Goal: Task Accomplishment & Management: Manage account settings

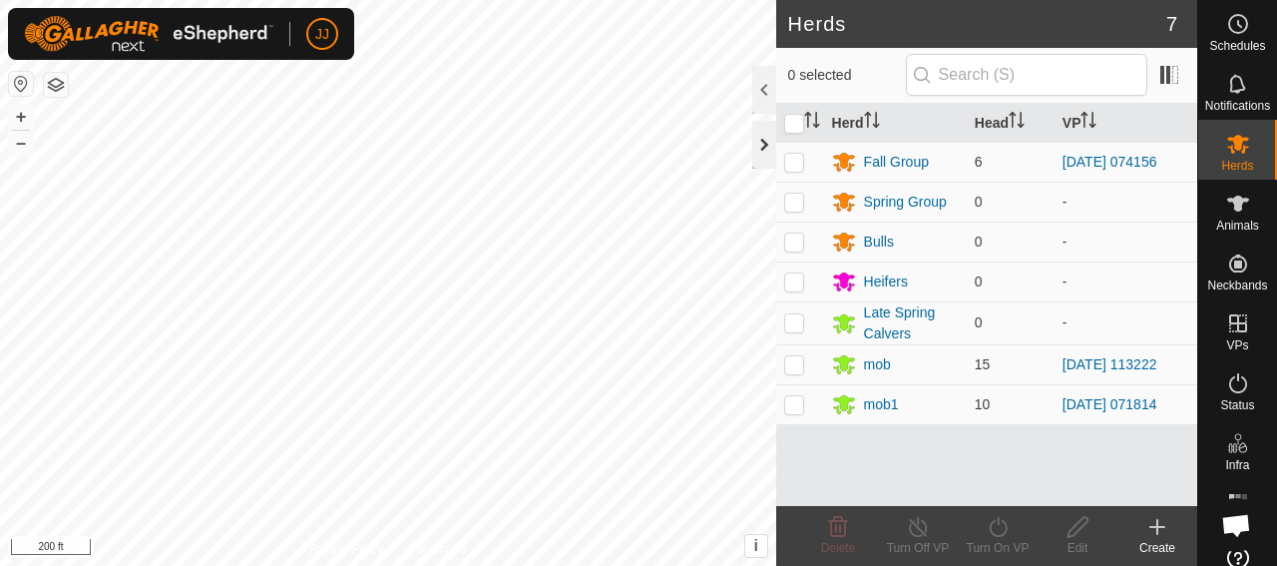
click at [770, 153] on div at bounding box center [764, 145] width 24 height 48
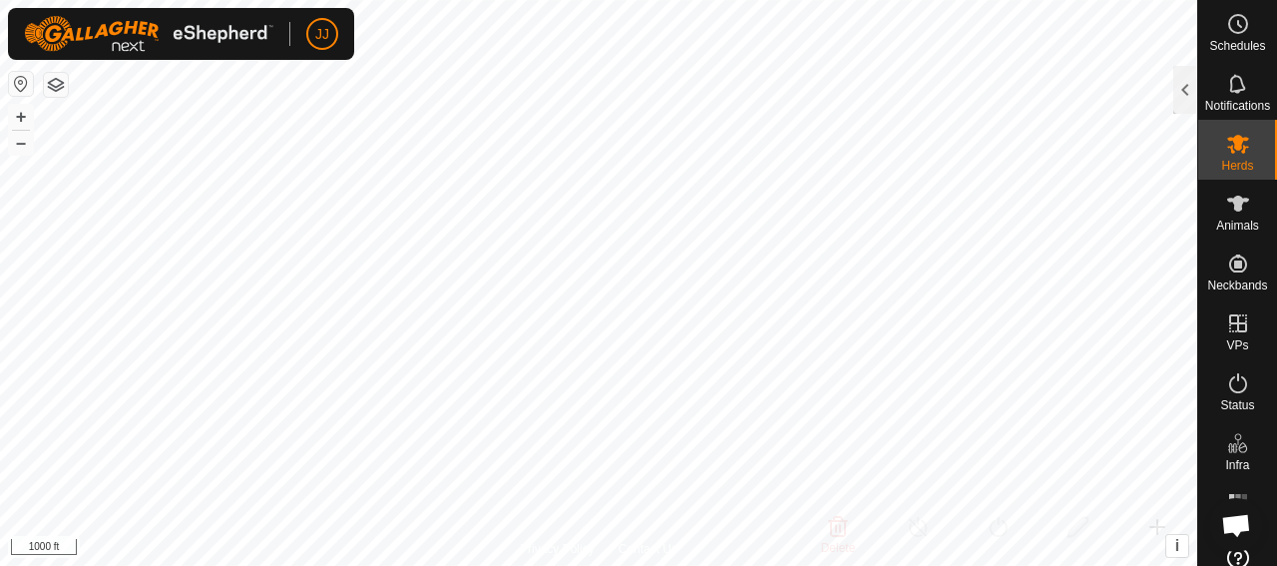
click at [714, 0] on html "JJ Schedules Notifications Herds Animals Neckbands VPs Status Infra Heatmap Hel…" at bounding box center [638, 283] width 1277 height 566
click at [1225, 229] on span "Animals" at bounding box center [1237, 225] width 43 height 12
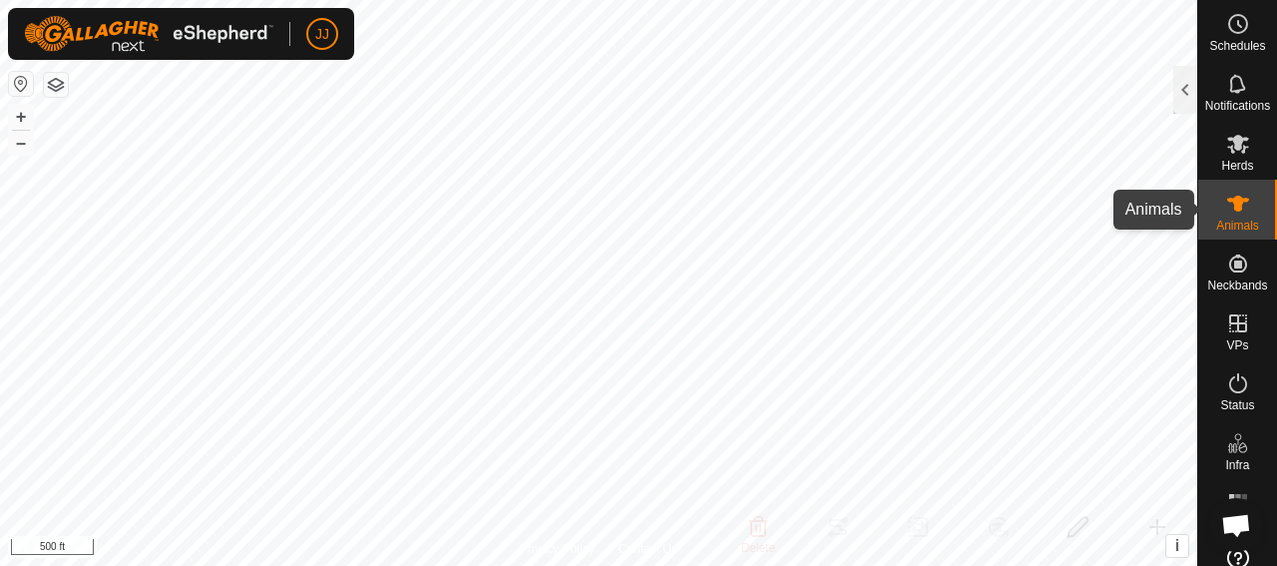
click at [1226, 211] on icon at bounding box center [1238, 204] width 24 height 24
click at [1185, 97] on div at bounding box center [1185, 90] width 24 height 48
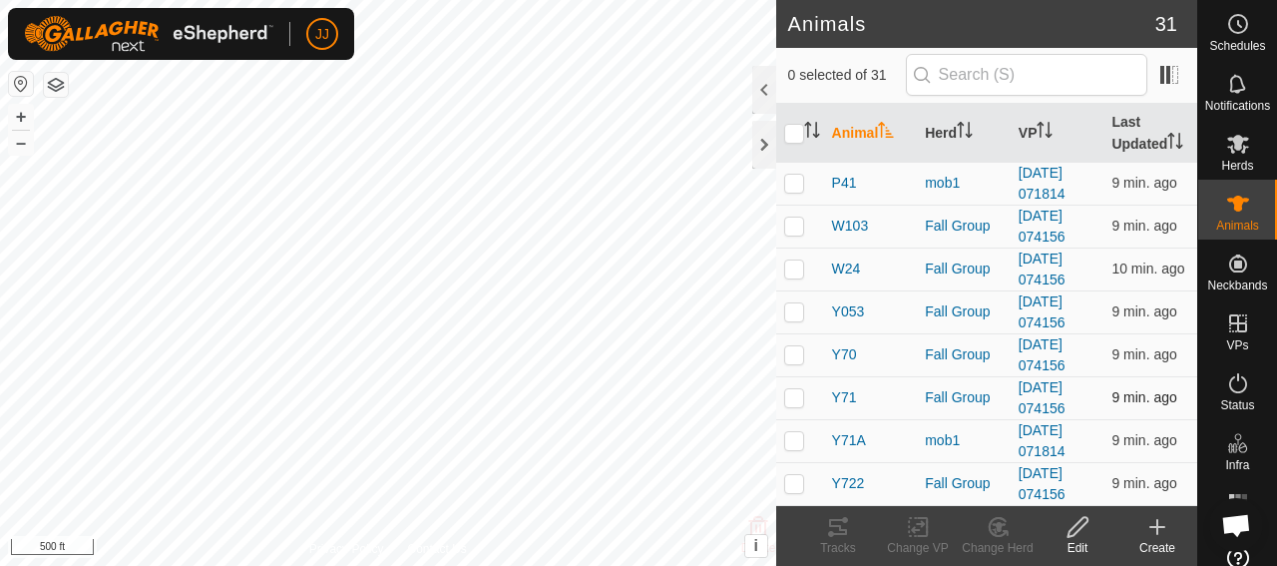
scroll to position [996, 0]
click at [848, 352] on span "Y70" at bounding box center [844, 354] width 25 height 21
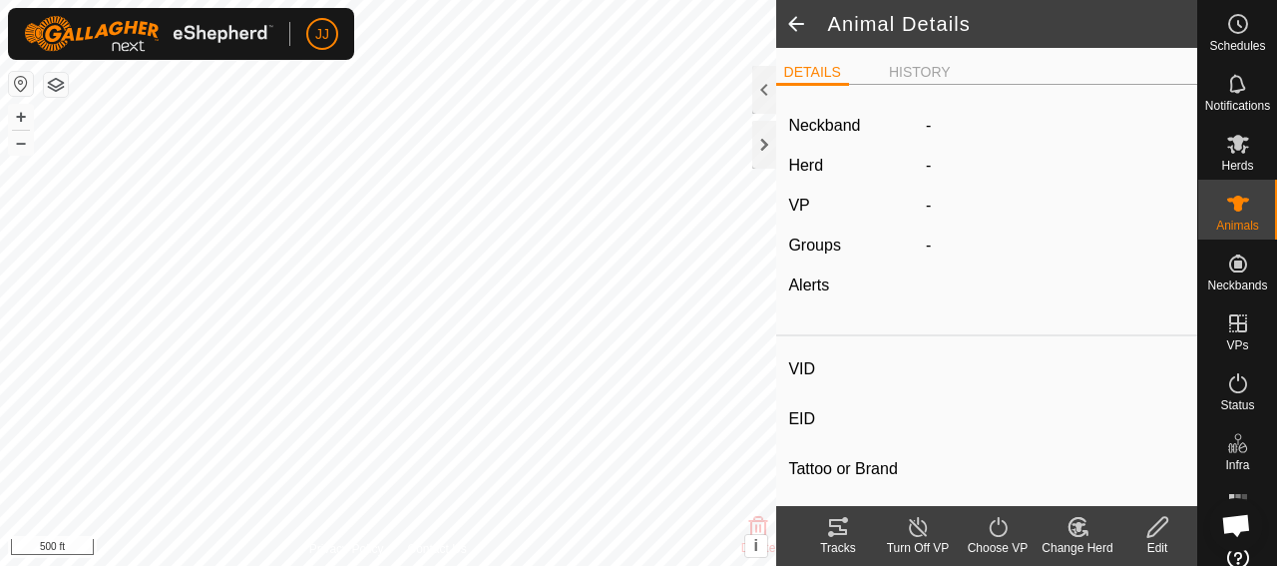
type input "Y70"
type input "-"
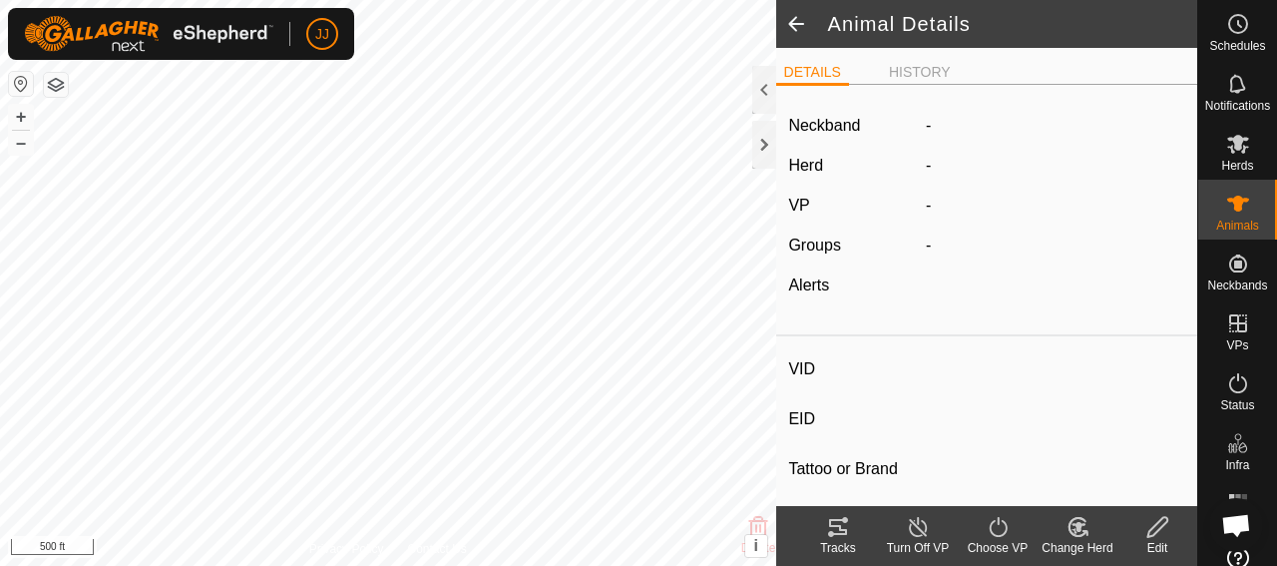
type input "-"
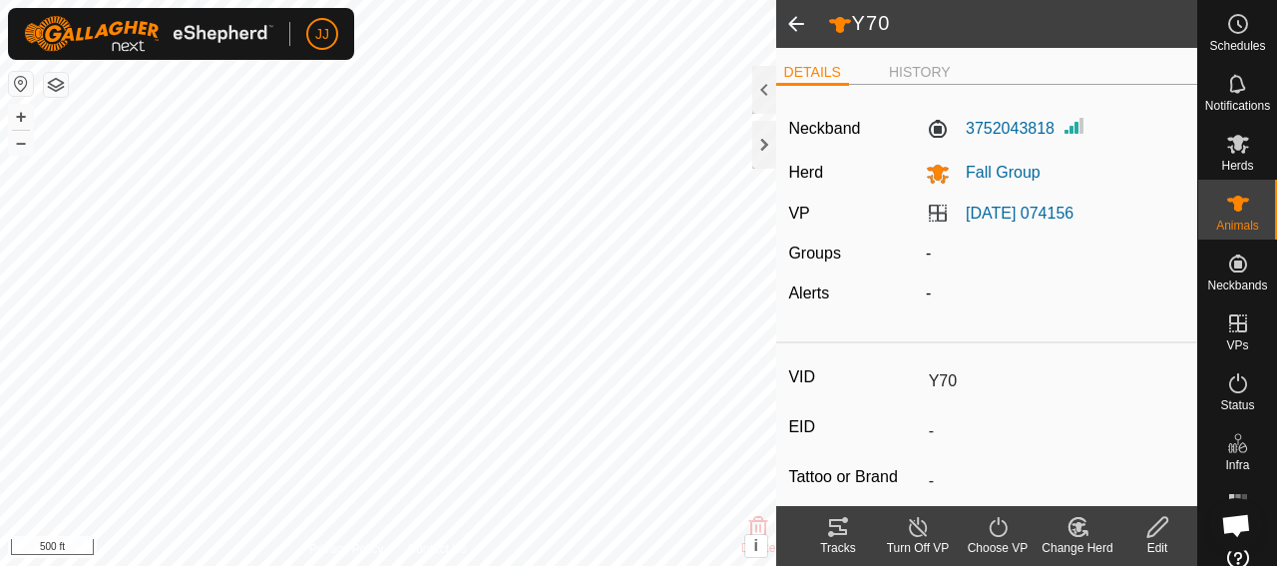
click at [790, 15] on span at bounding box center [796, 24] width 40 height 48
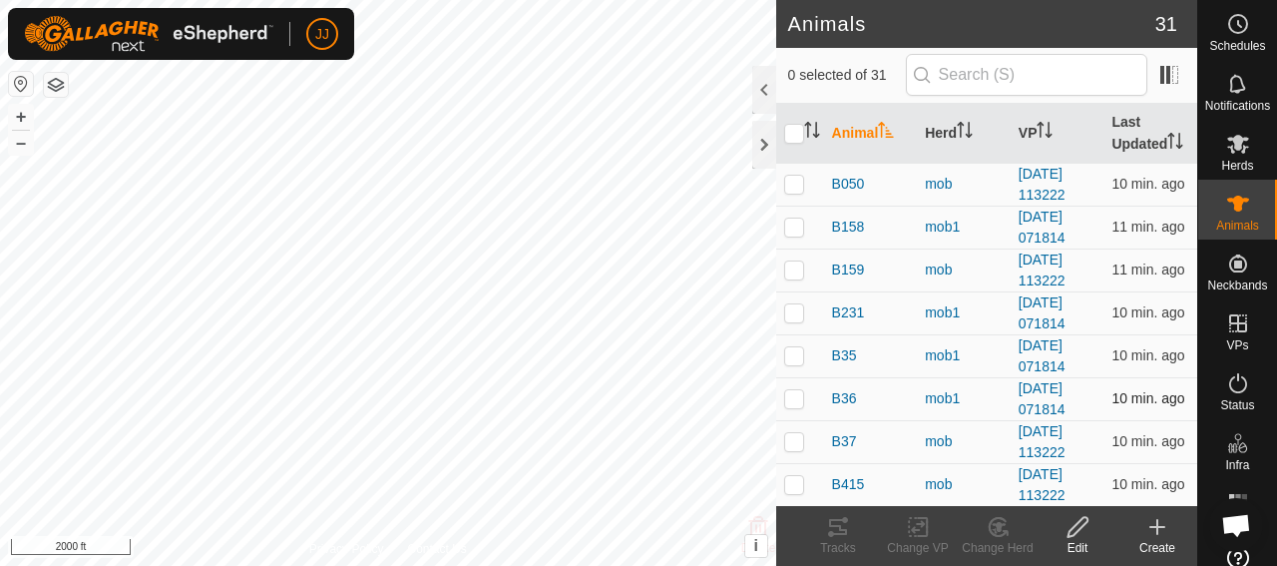
click at [859, 429] on div "Animals 31 0 selected of 31 Animal Herd VP Last Updated B050 mob 2025-09-19 113…" at bounding box center [598, 283] width 1197 height 566
click at [764, 138] on div at bounding box center [764, 145] width 24 height 48
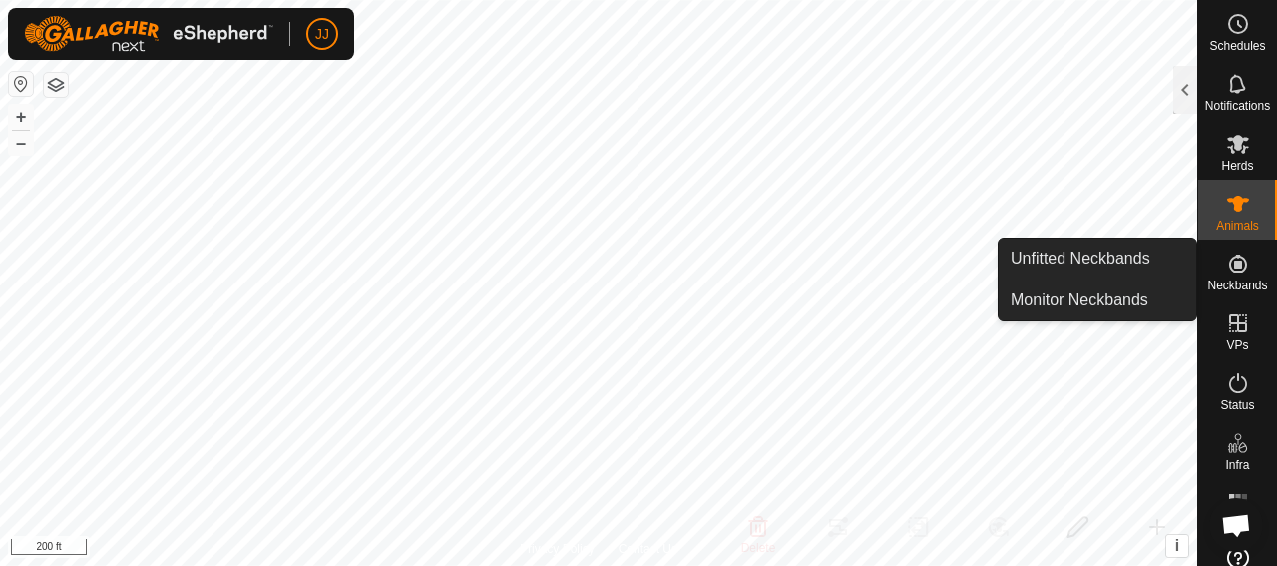
click at [1230, 273] on icon at bounding box center [1238, 263] width 24 height 24
click at [1119, 260] on link "Unfitted Neckbands" at bounding box center [1098, 258] width 198 height 40
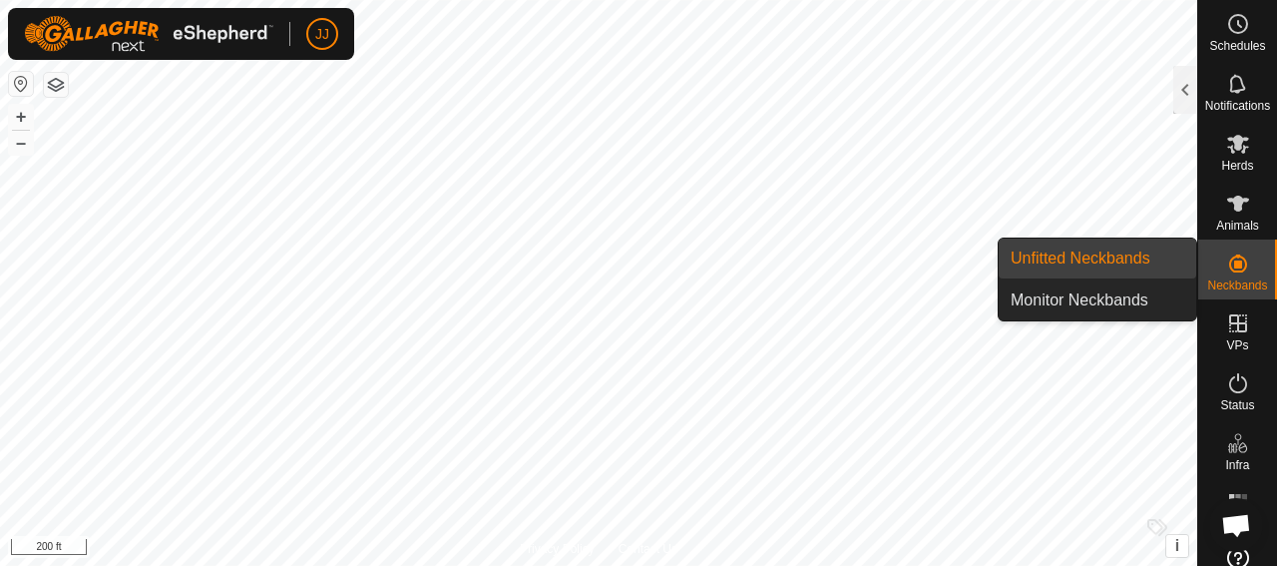
click at [1079, 252] on link "Unfitted Neckbands" at bounding box center [1098, 258] width 198 height 40
click at [1102, 299] on link "Monitor Neckbands" at bounding box center [1098, 300] width 198 height 40
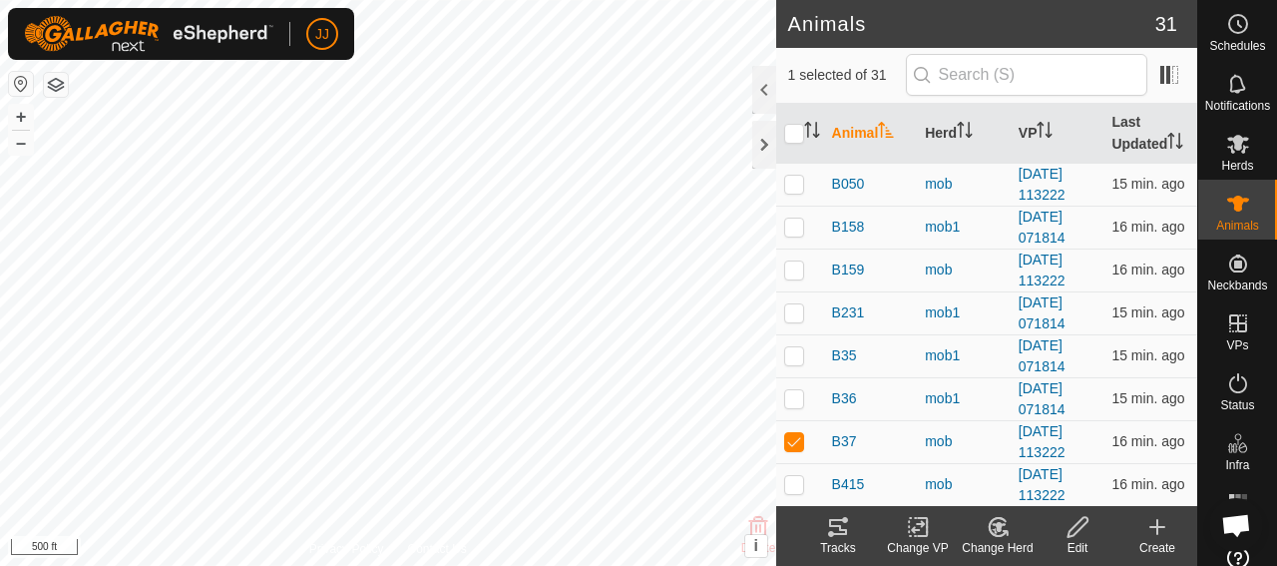
click at [841, 534] on icon at bounding box center [838, 527] width 18 height 16
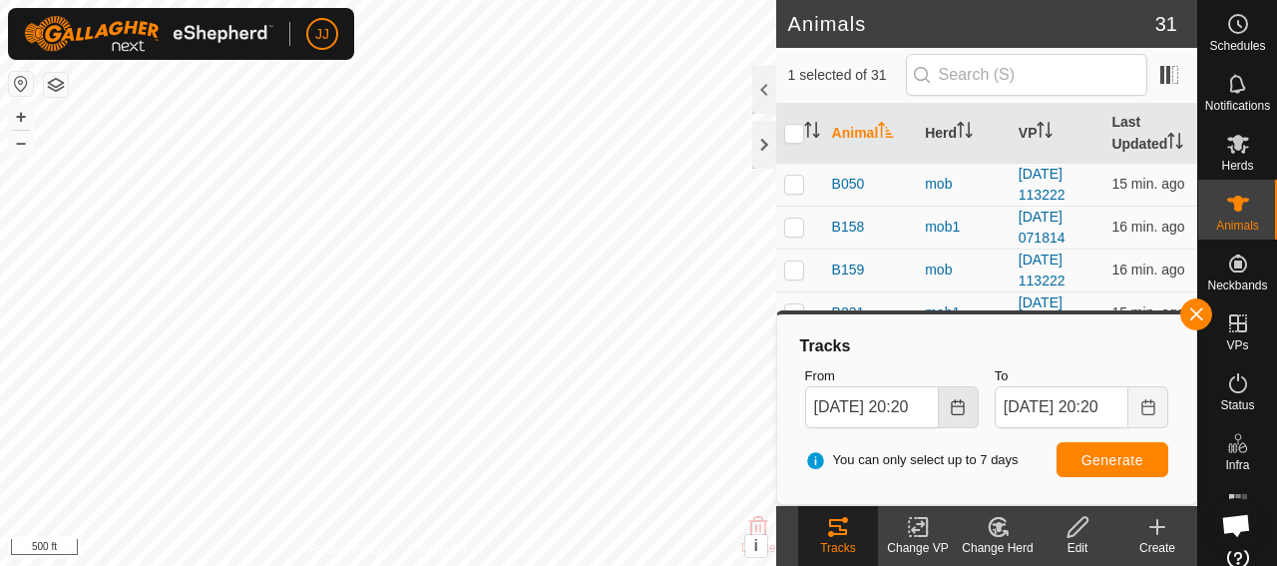
click at [959, 414] on button "Choose Date" at bounding box center [959, 407] width 40 height 42
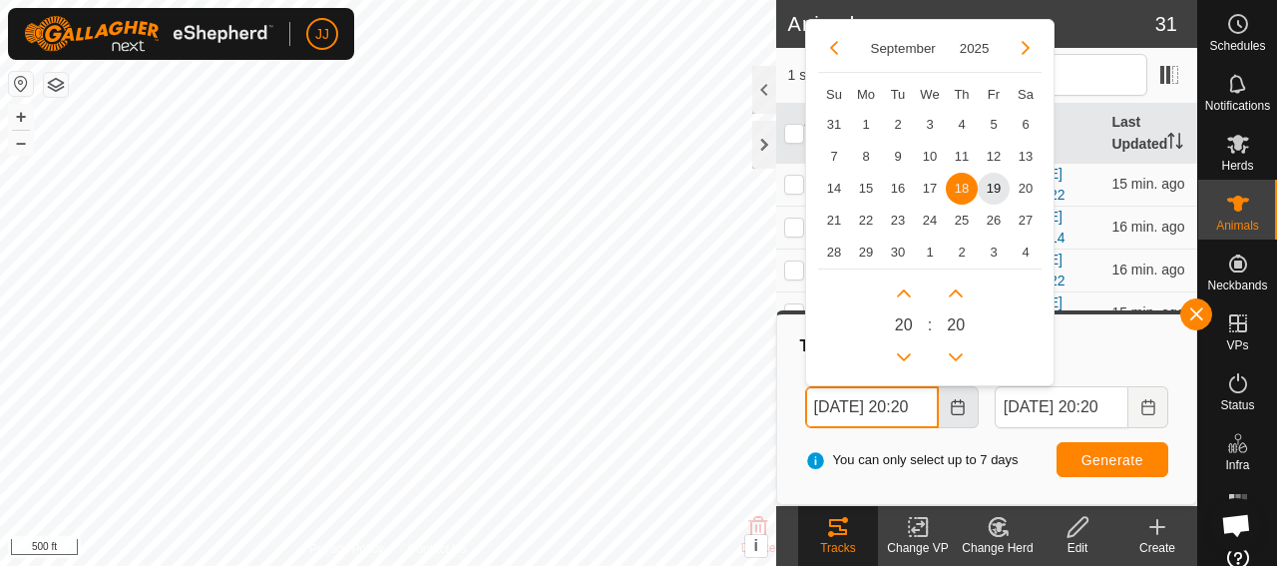
scroll to position [0, 22]
click at [831, 189] on span "14" at bounding box center [834, 188] width 32 height 32
type input "[DATE] 20:20"
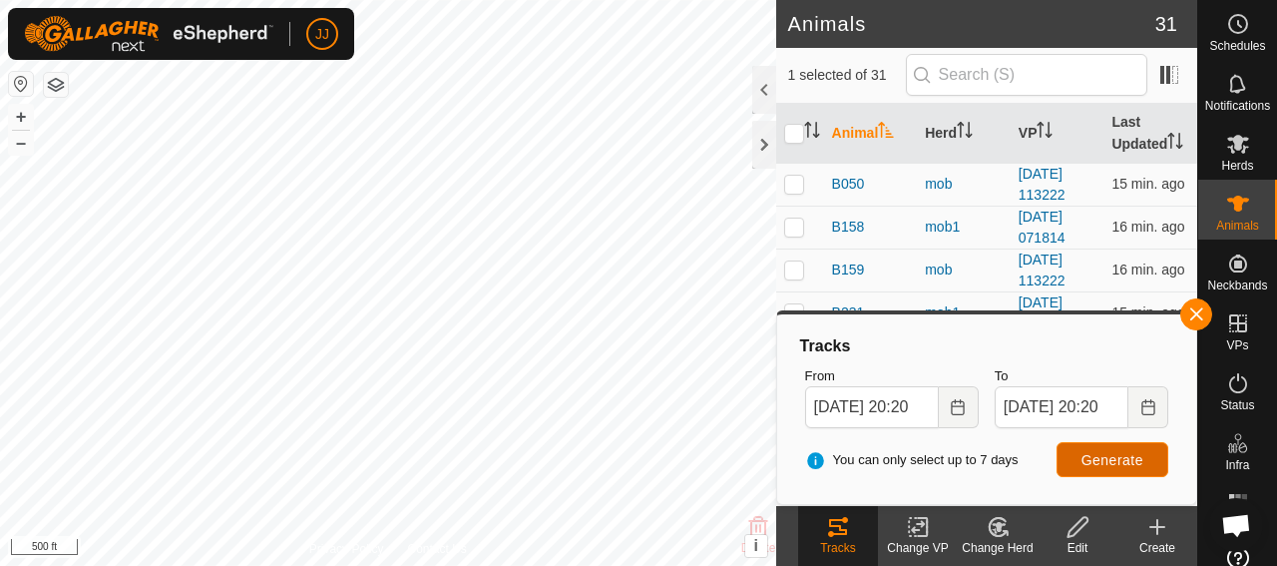
click at [1131, 462] on span "Generate" at bounding box center [1112, 460] width 62 height 16
click at [1192, 320] on button "button" at bounding box center [1196, 314] width 32 height 32
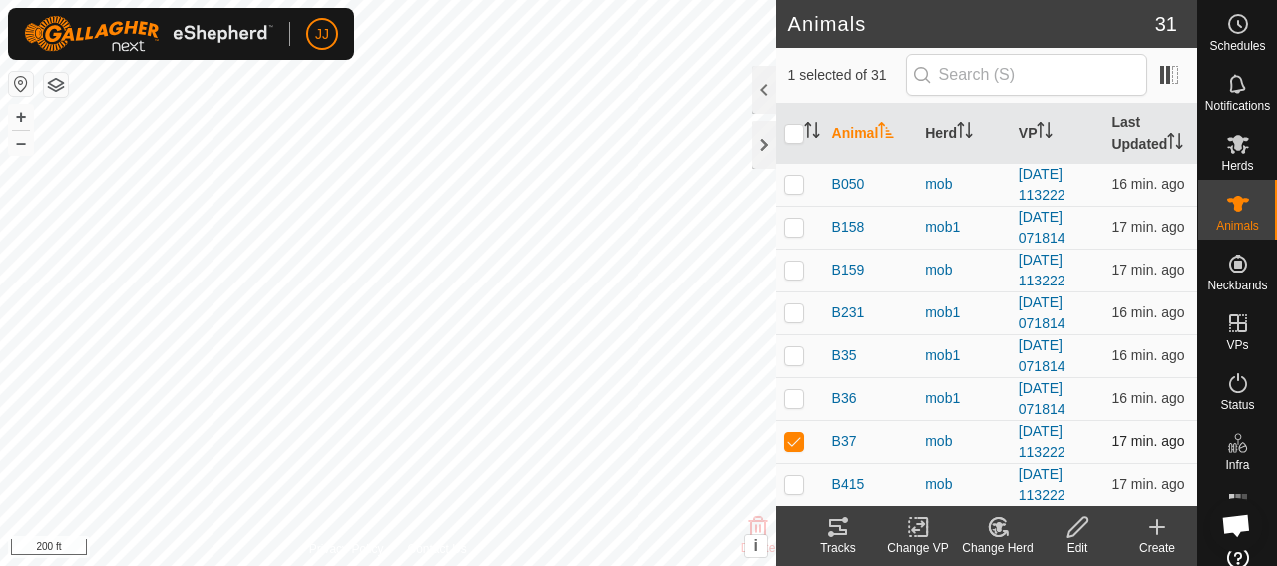
click at [789, 449] on p-checkbox at bounding box center [794, 441] width 20 height 16
checkbox input "false"
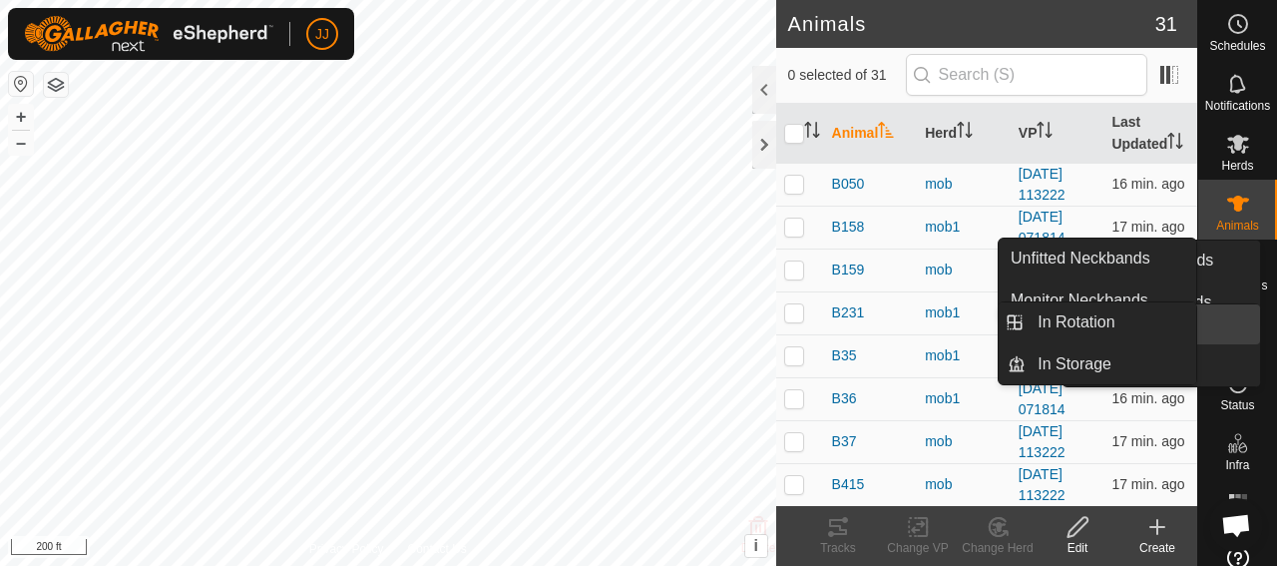
click at [1226, 321] on icon at bounding box center [1238, 323] width 24 height 24
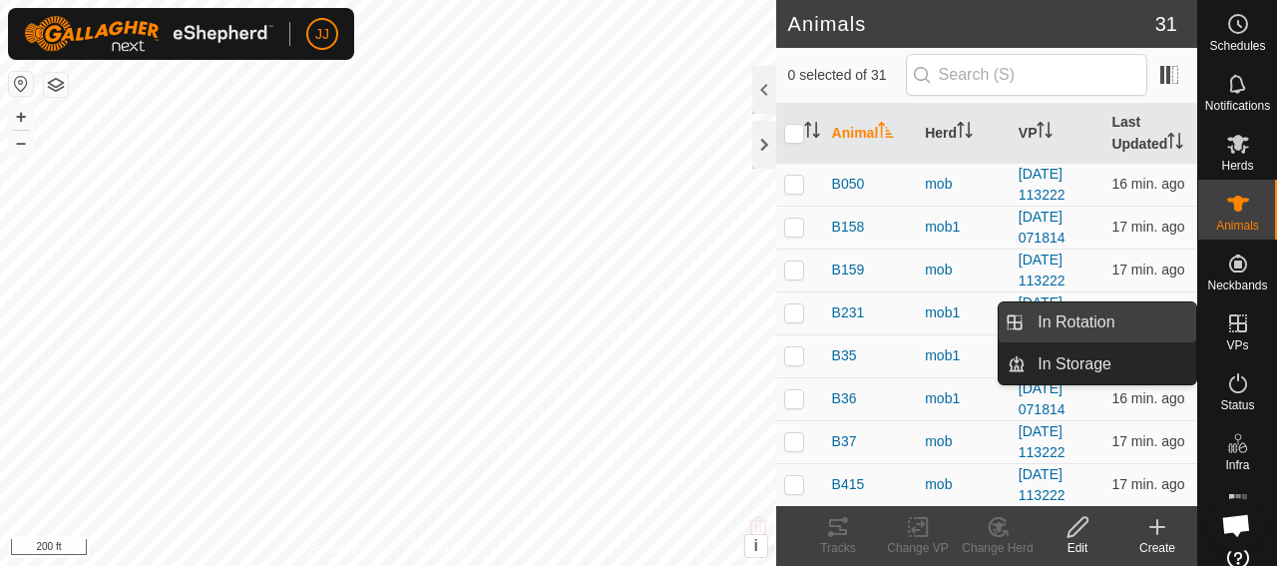
click at [1072, 314] on link "In Rotation" at bounding box center [1111, 322] width 171 height 40
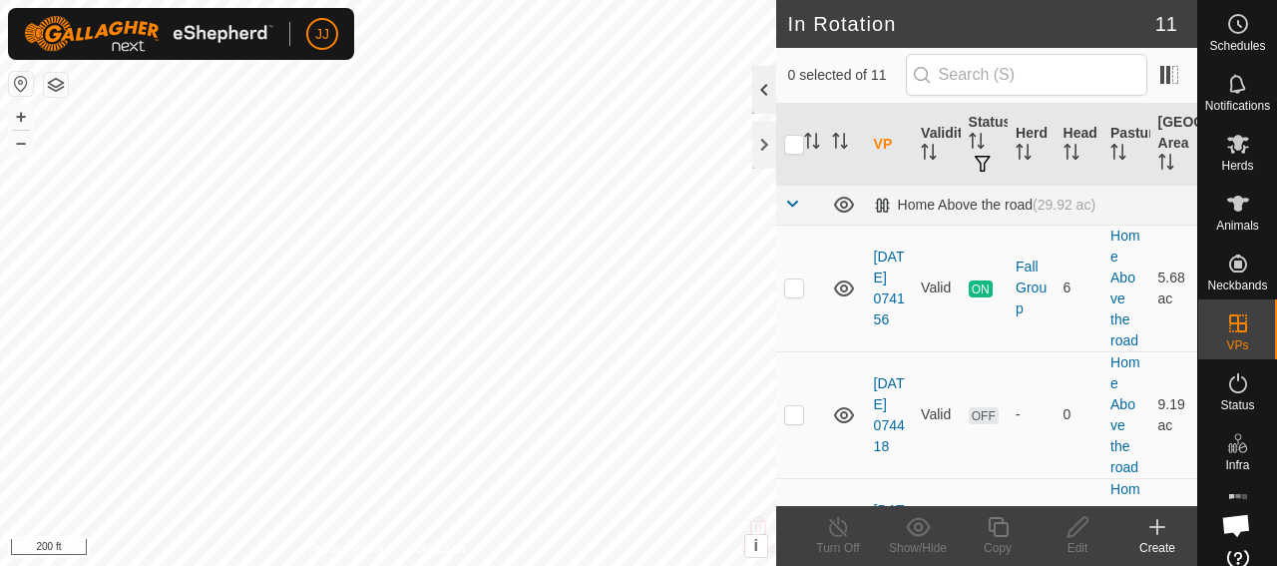
click at [760, 97] on div at bounding box center [764, 90] width 24 height 48
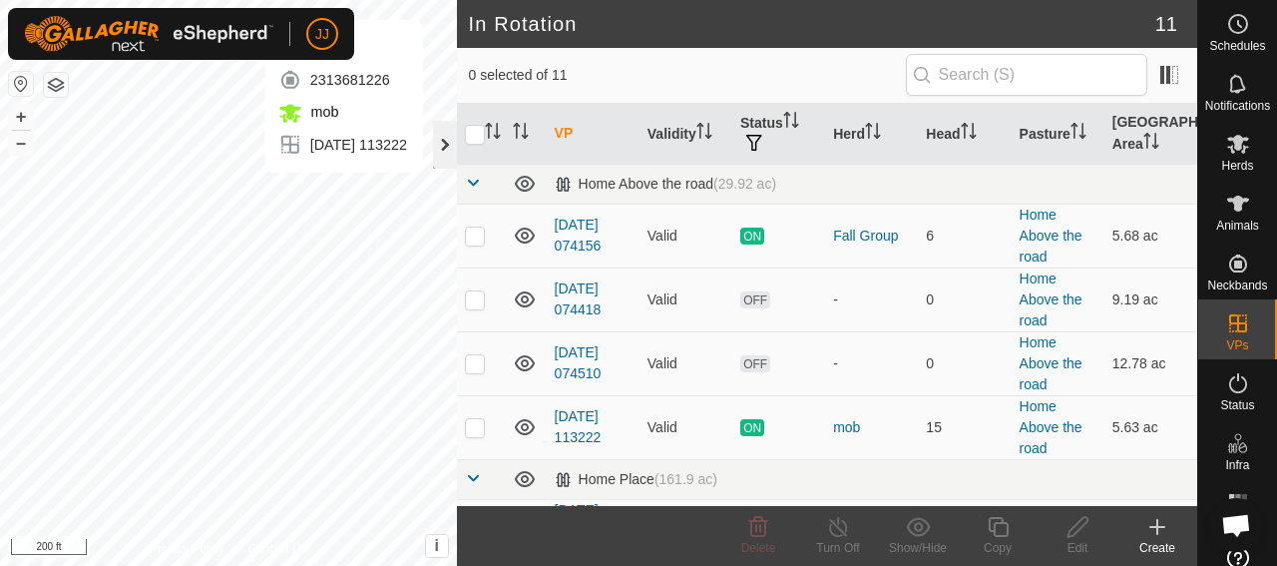
click at [445, 151] on div at bounding box center [445, 145] width 24 height 48
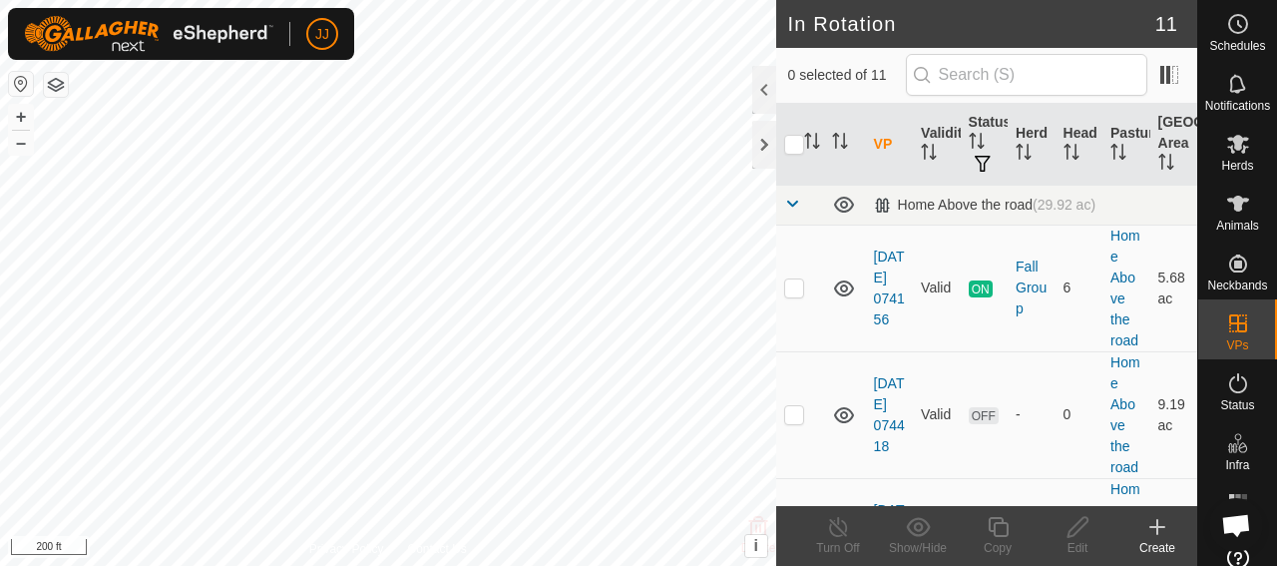
click at [1157, 526] on icon at bounding box center [1157, 527] width 0 height 14
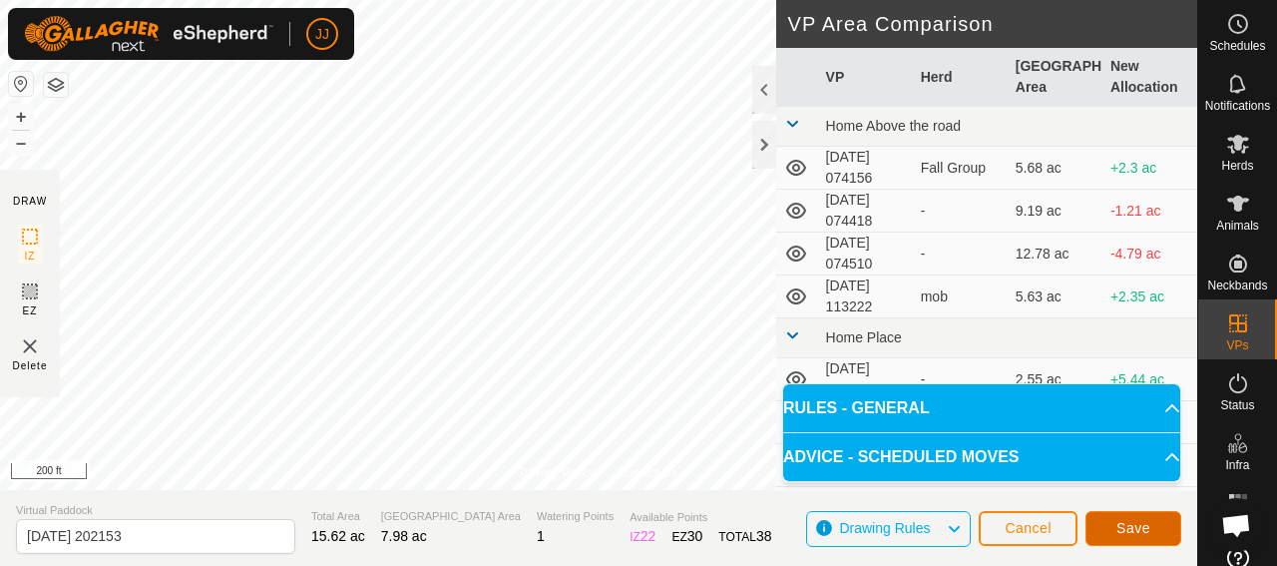
click at [1154, 534] on button "Save" at bounding box center [1133, 528] width 96 height 35
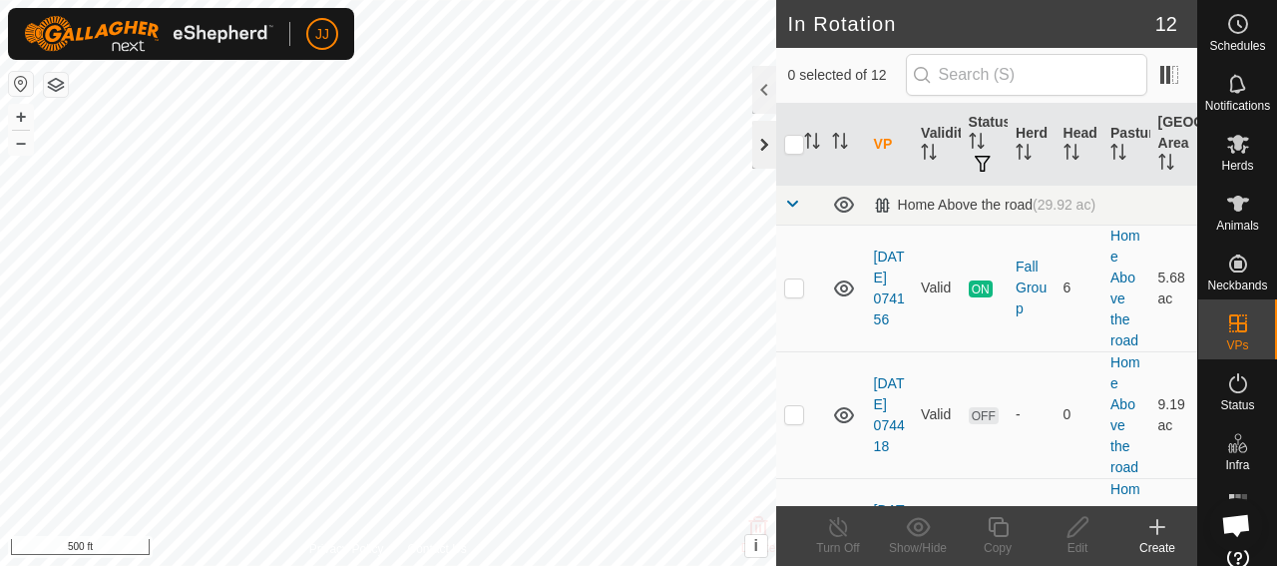
click at [760, 151] on div at bounding box center [764, 145] width 24 height 48
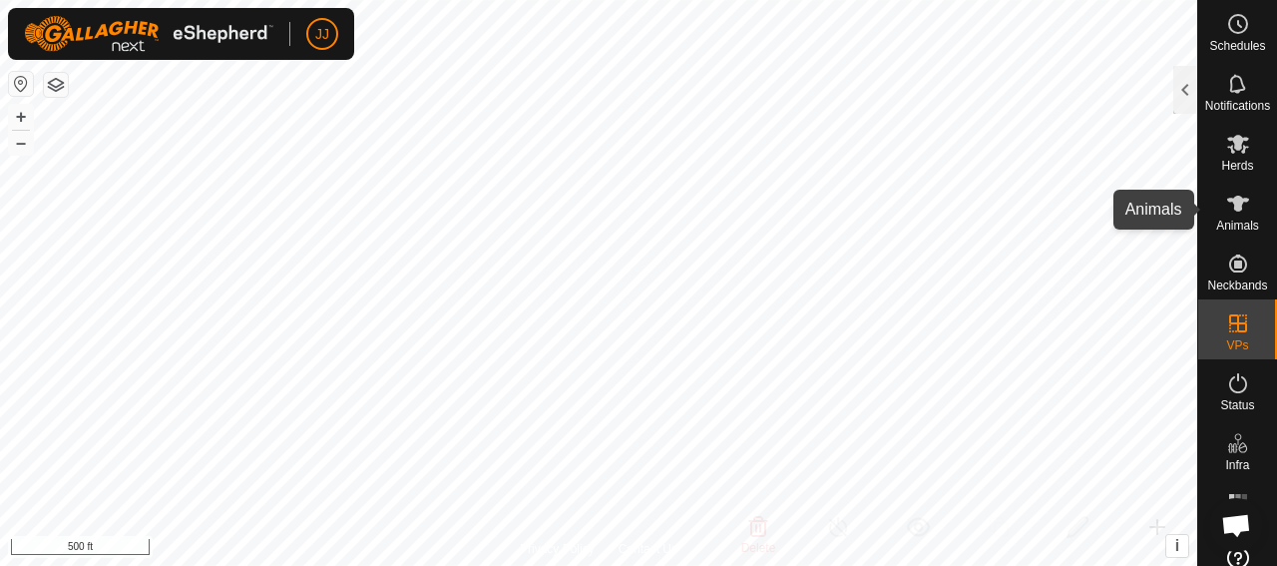
click at [1226, 214] on icon at bounding box center [1238, 204] width 24 height 24
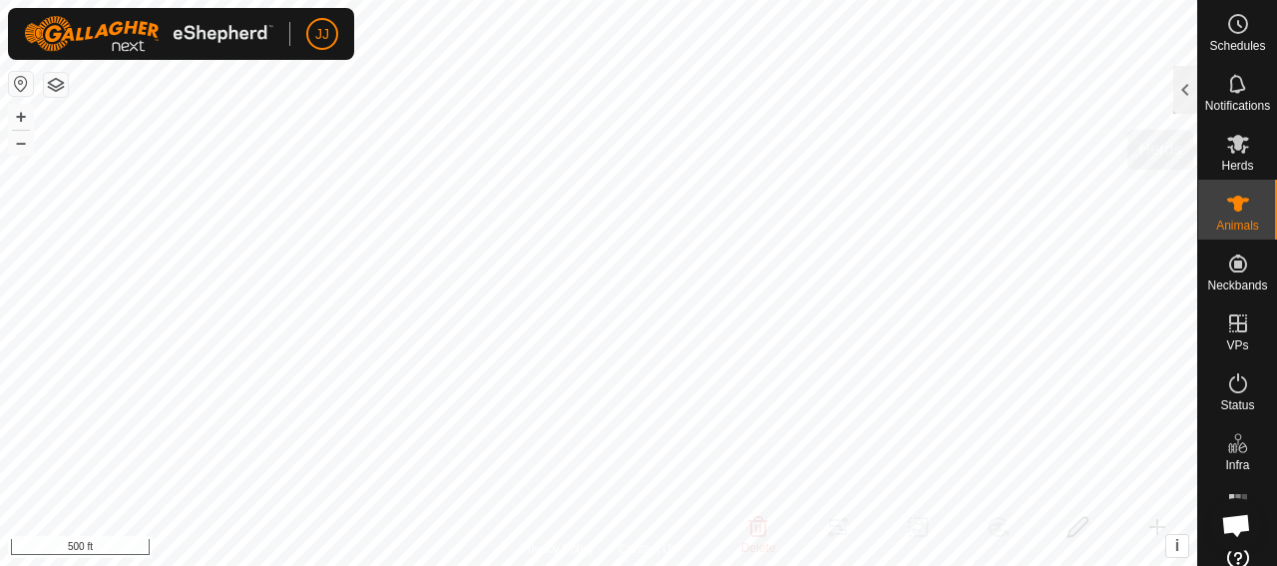
click at [1226, 169] on span "Herds" at bounding box center [1237, 166] width 32 height 12
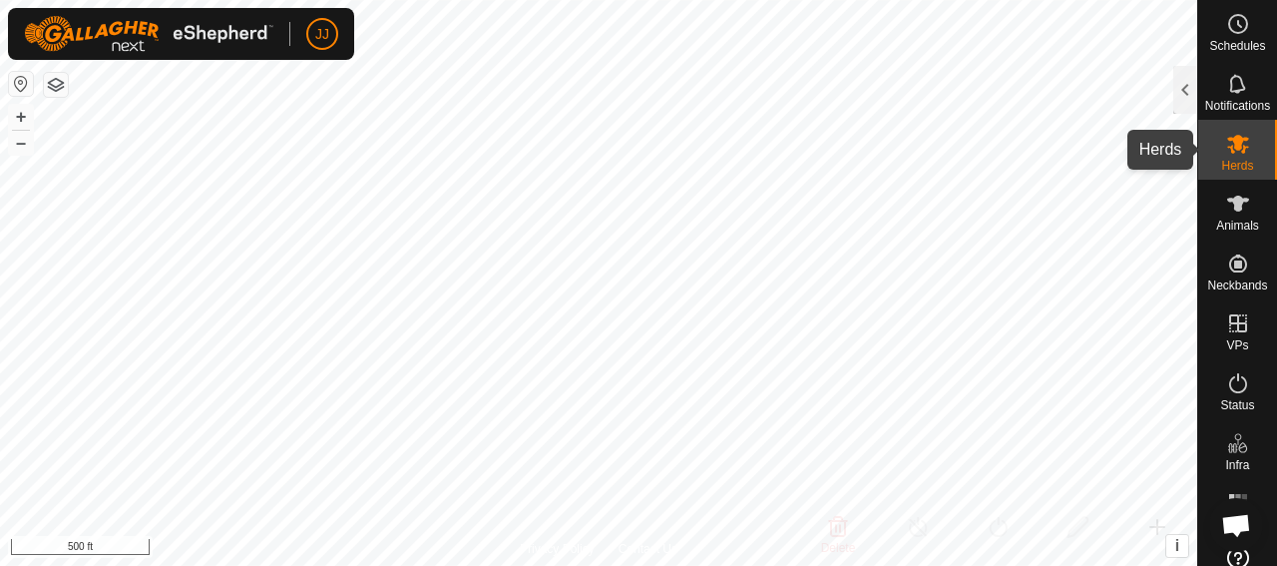
click at [1231, 151] on icon at bounding box center [1238, 144] width 24 height 24
click at [1179, 95] on div at bounding box center [1185, 90] width 24 height 48
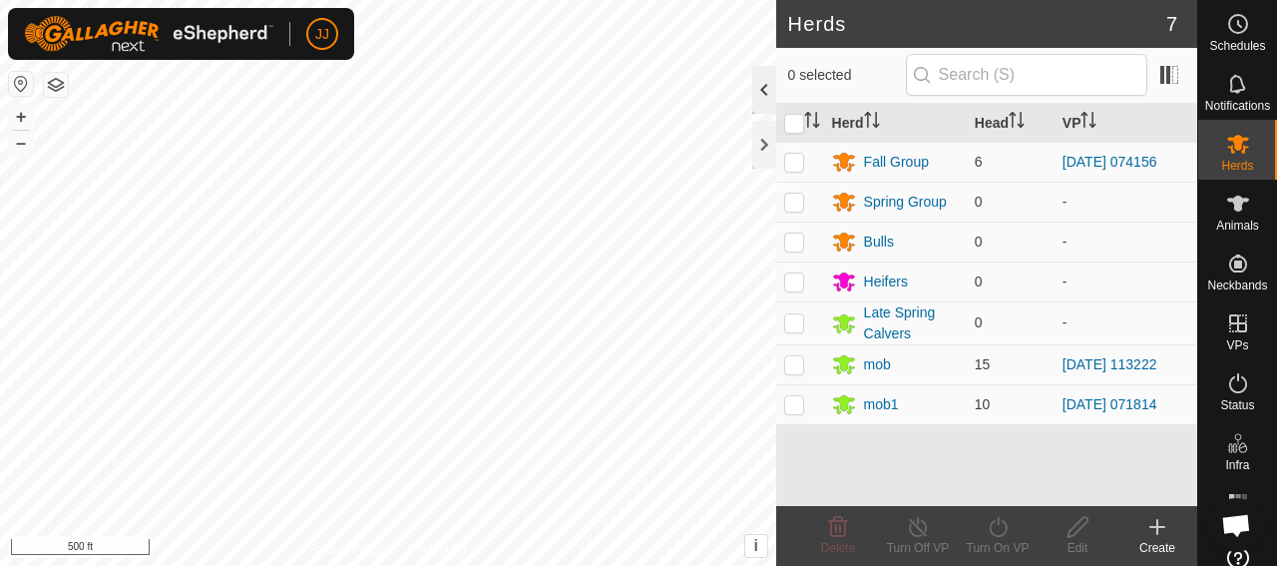
click at [755, 86] on div at bounding box center [764, 90] width 24 height 48
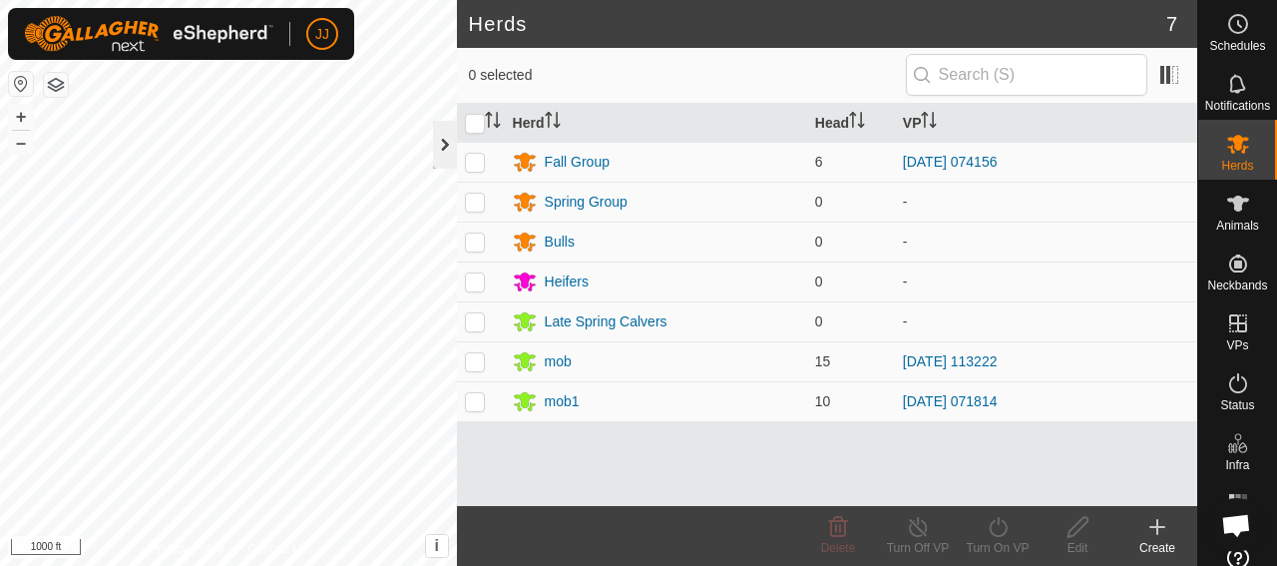
click at [442, 154] on div at bounding box center [445, 145] width 24 height 48
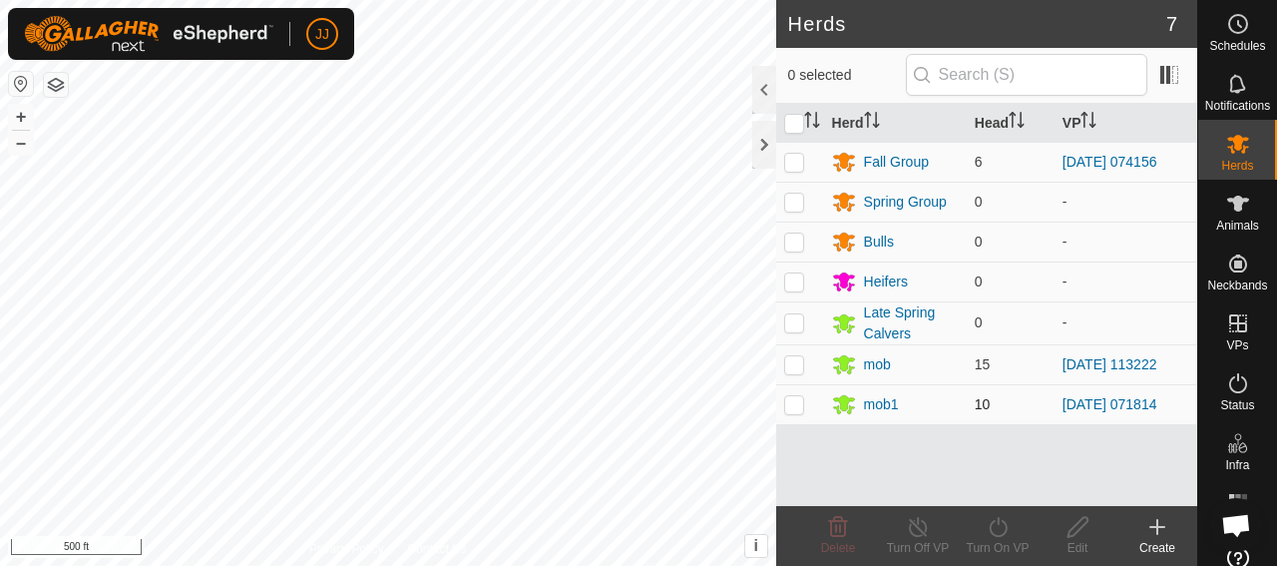
click at [798, 400] on p-checkbox at bounding box center [794, 404] width 20 height 16
checkbox input "true"
click at [895, 404] on div "mob1" at bounding box center [881, 404] width 35 height 21
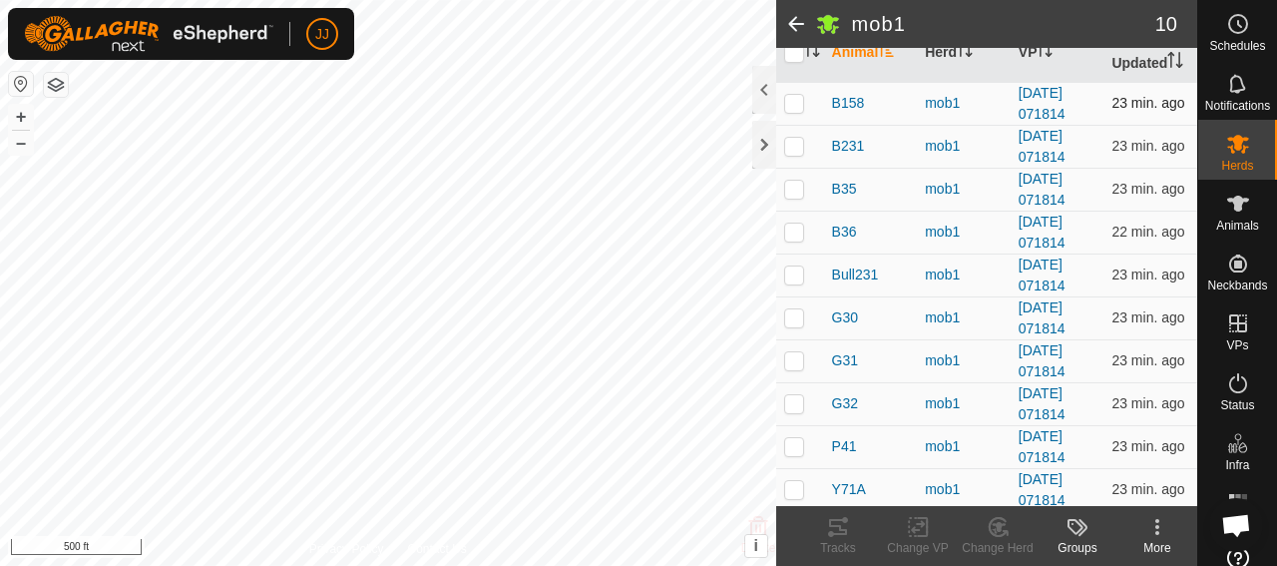
scroll to position [258, 0]
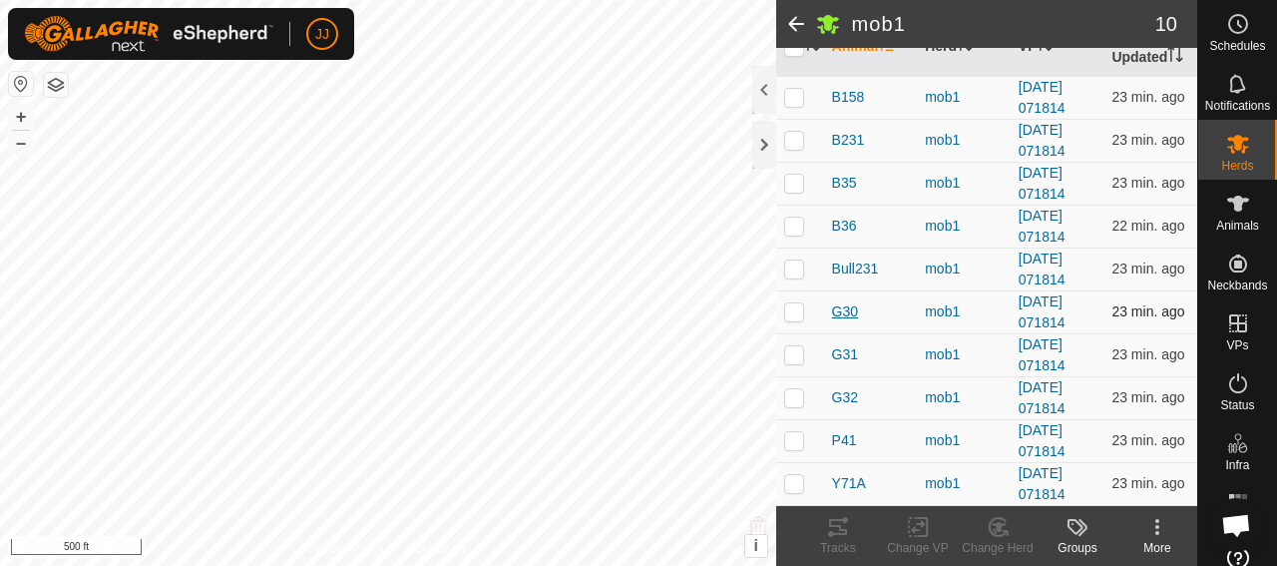
click at [847, 312] on span "G30" at bounding box center [845, 311] width 26 height 21
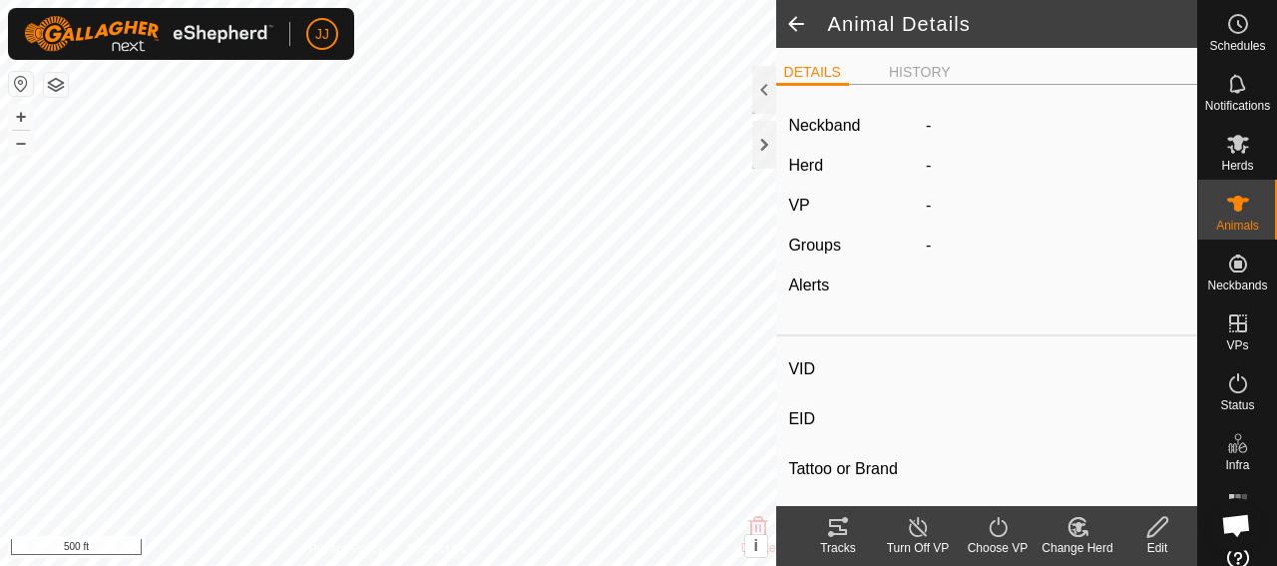
type input "G30"
type input "-"
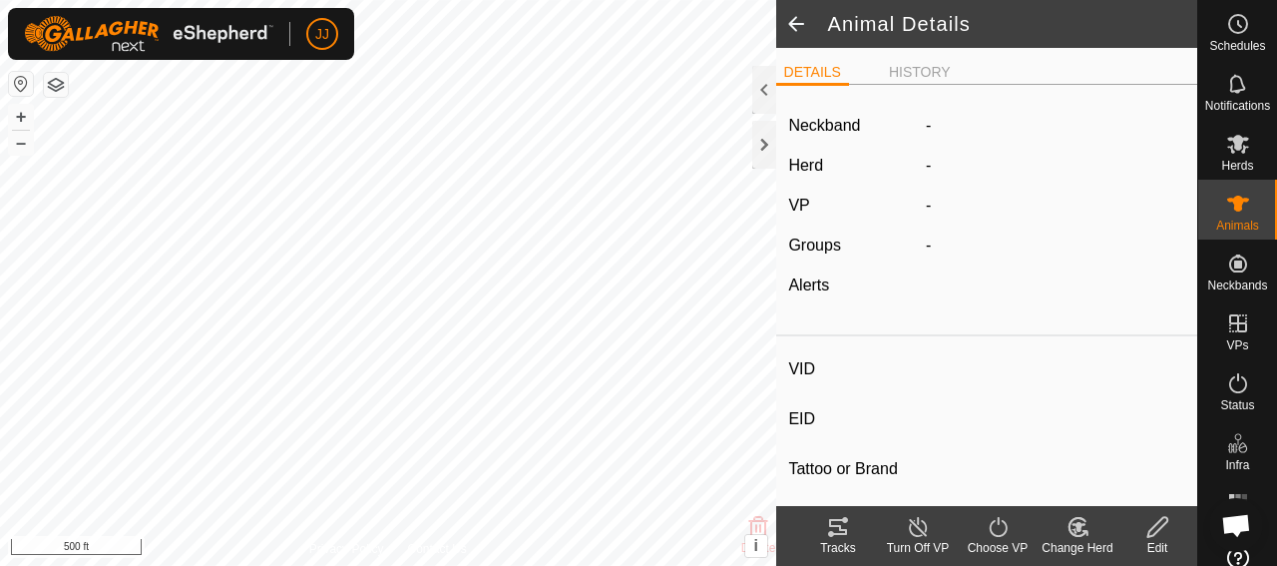
type input "-"
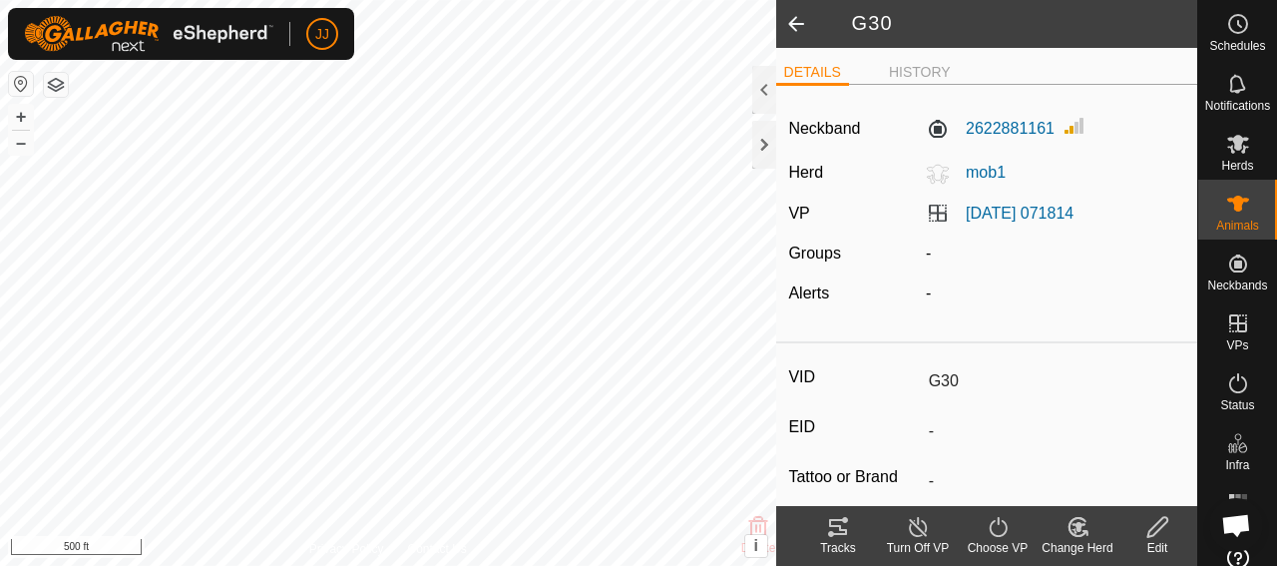
click at [800, 27] on span at bounding box center [796, 24] width 40 height 48
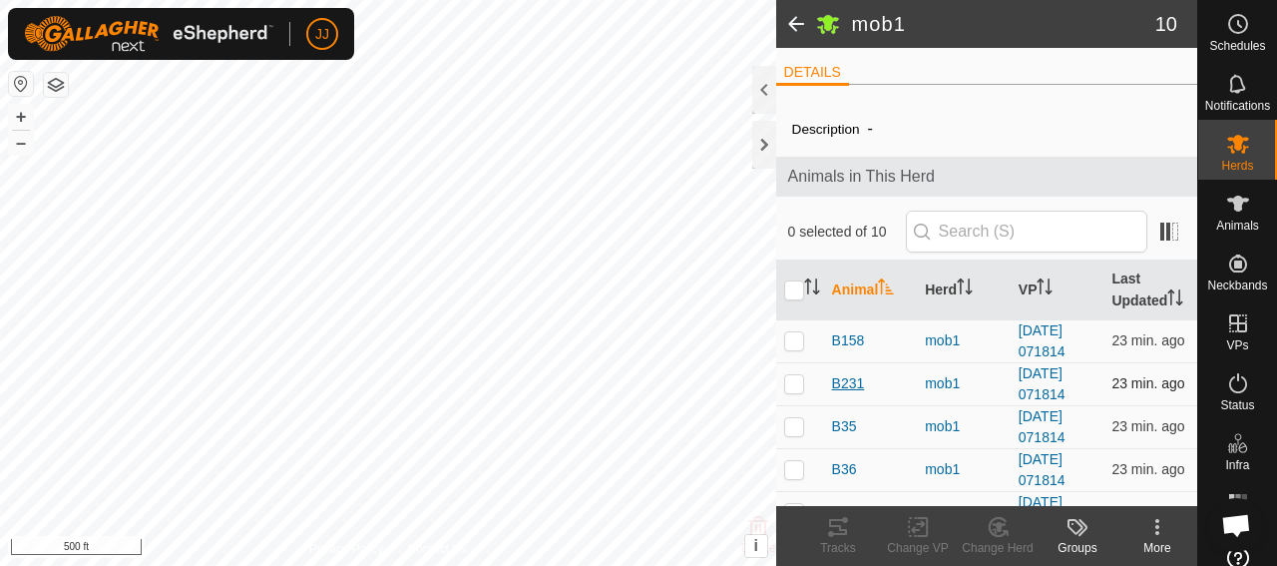
click at [854, 394] on span "B231" at bounding box center [848, 383] width 33 height 21
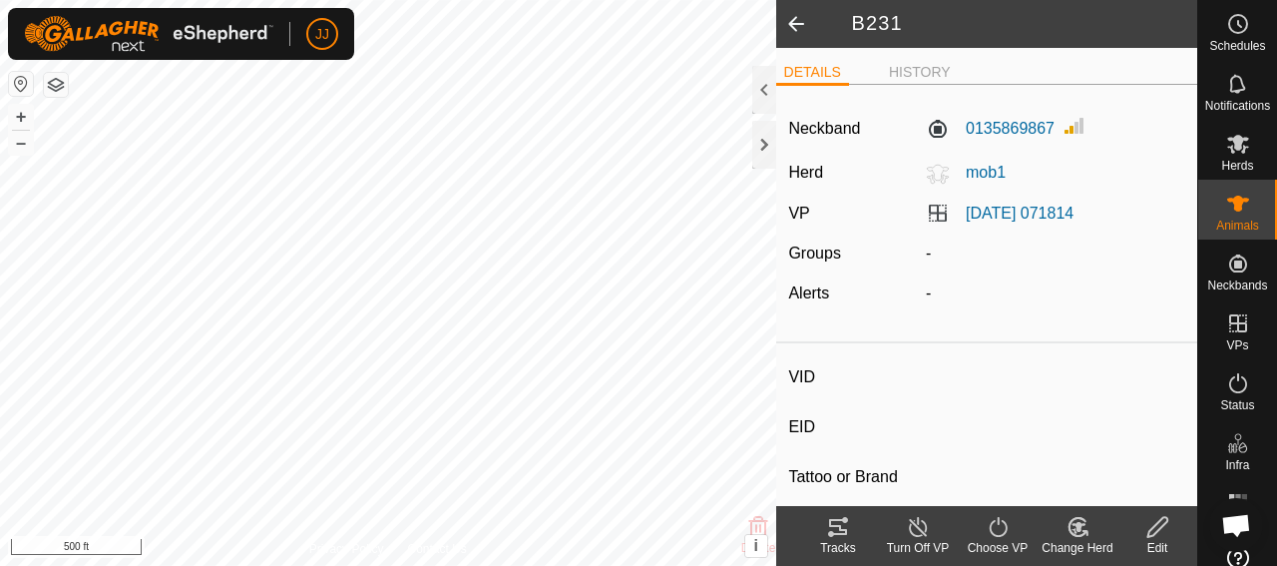
type input "B231"
type input "-"
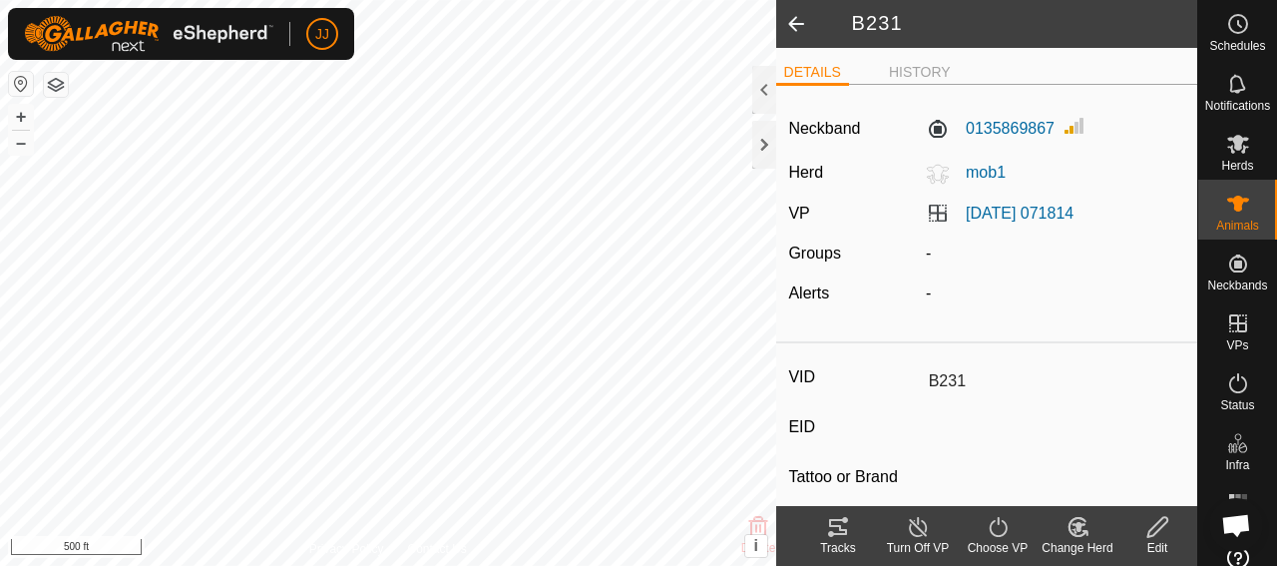
type input "-"
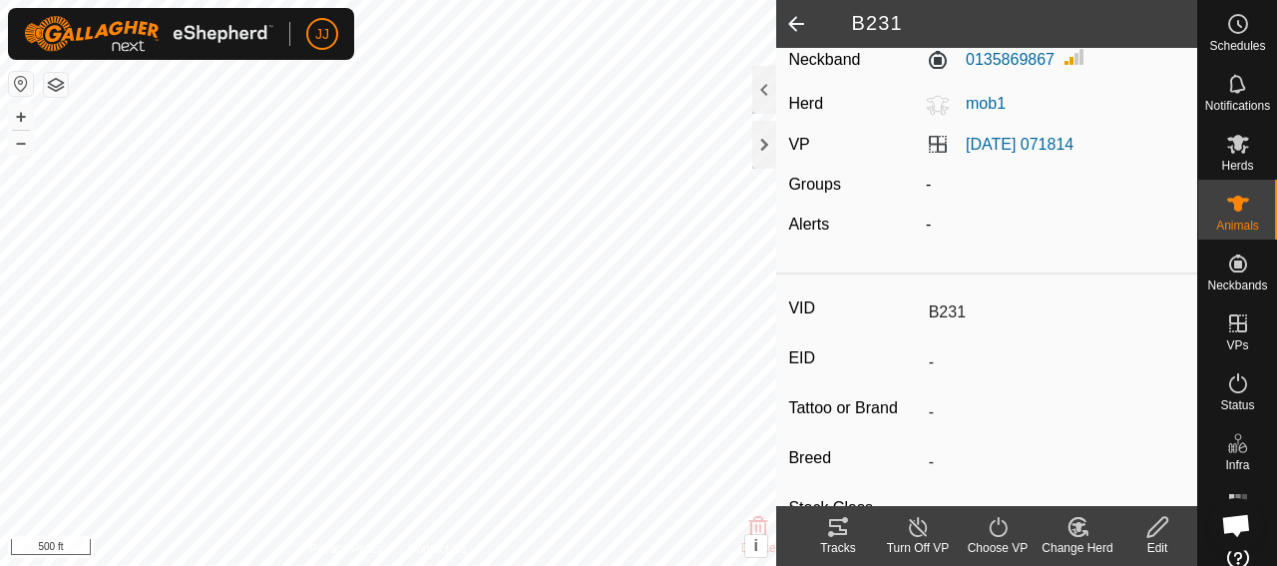
scroll to position [100, 0]
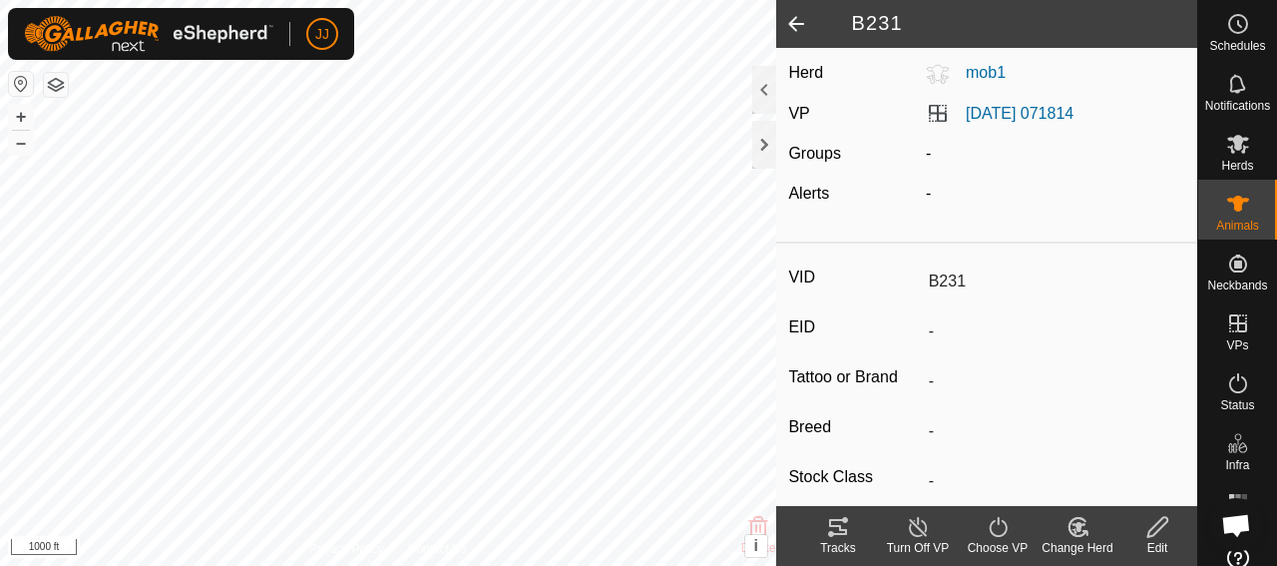
click at [615, 565] on html "JJ Schedules Notifications Herds Animals Neckbands VPs Status Infra Heatmap Hel…" at bounding box center [638, 283] width 1277 height 566
click at [1234, 28] on icon at bounding box center [1238, 24] width 24 height 24
